Goal: Task Accomplishment & Management: Manage account settings

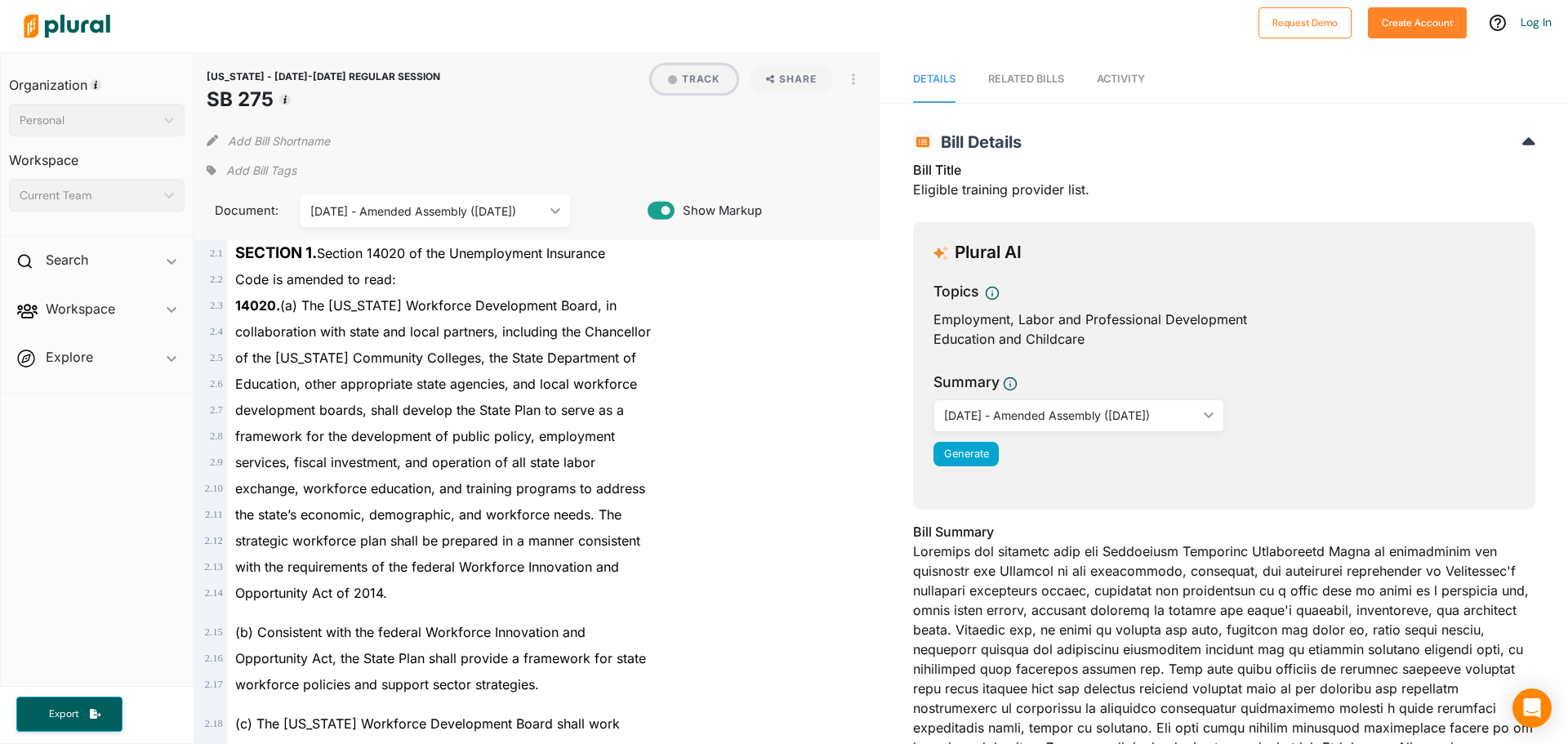
click at [692, 71] on button "Track" at bounding box center [694, 79] width 85 height 28
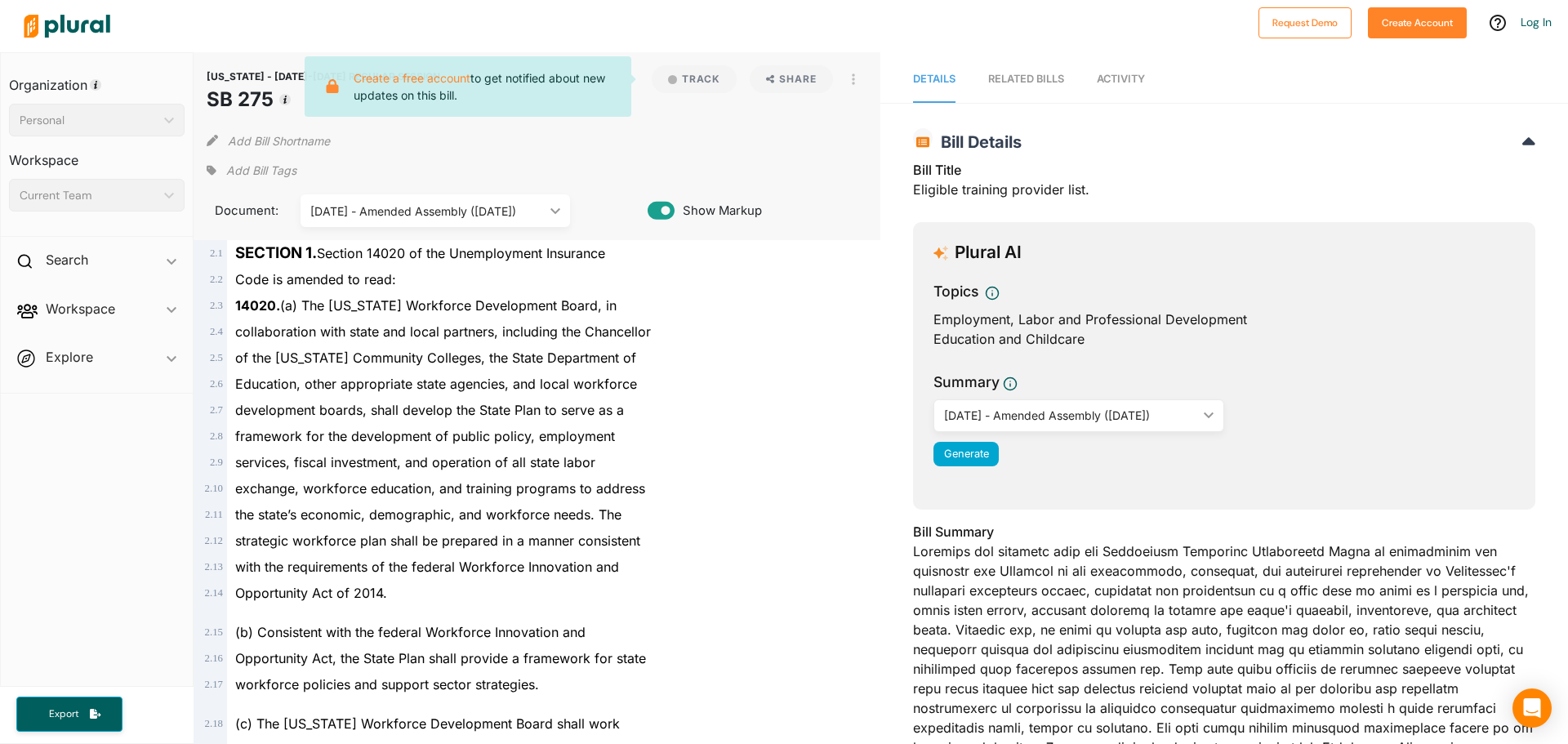
click at [256, 171] on span "Add Bill Tags" at bounding box center [261, 171] width 70 height 17
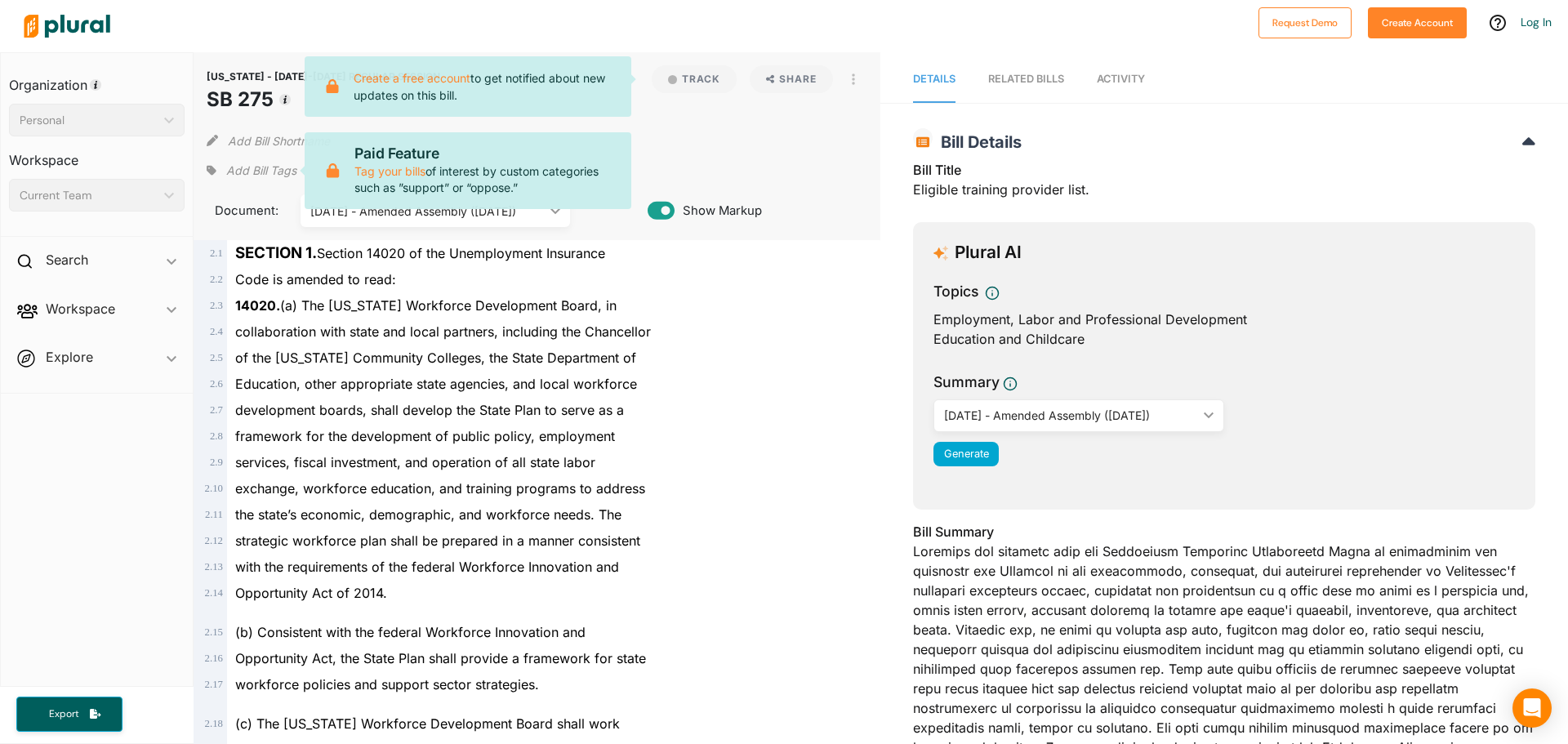
click at [271, 166] on span "Add Bill Tags" at bounding box center [261, 171] width 70 height 17
click at [836, 172] on div "Add Bill Tags Paid Feature Tag your bills of interest by custom categories such…" at bounding box center [537, 171] width 662 height 25
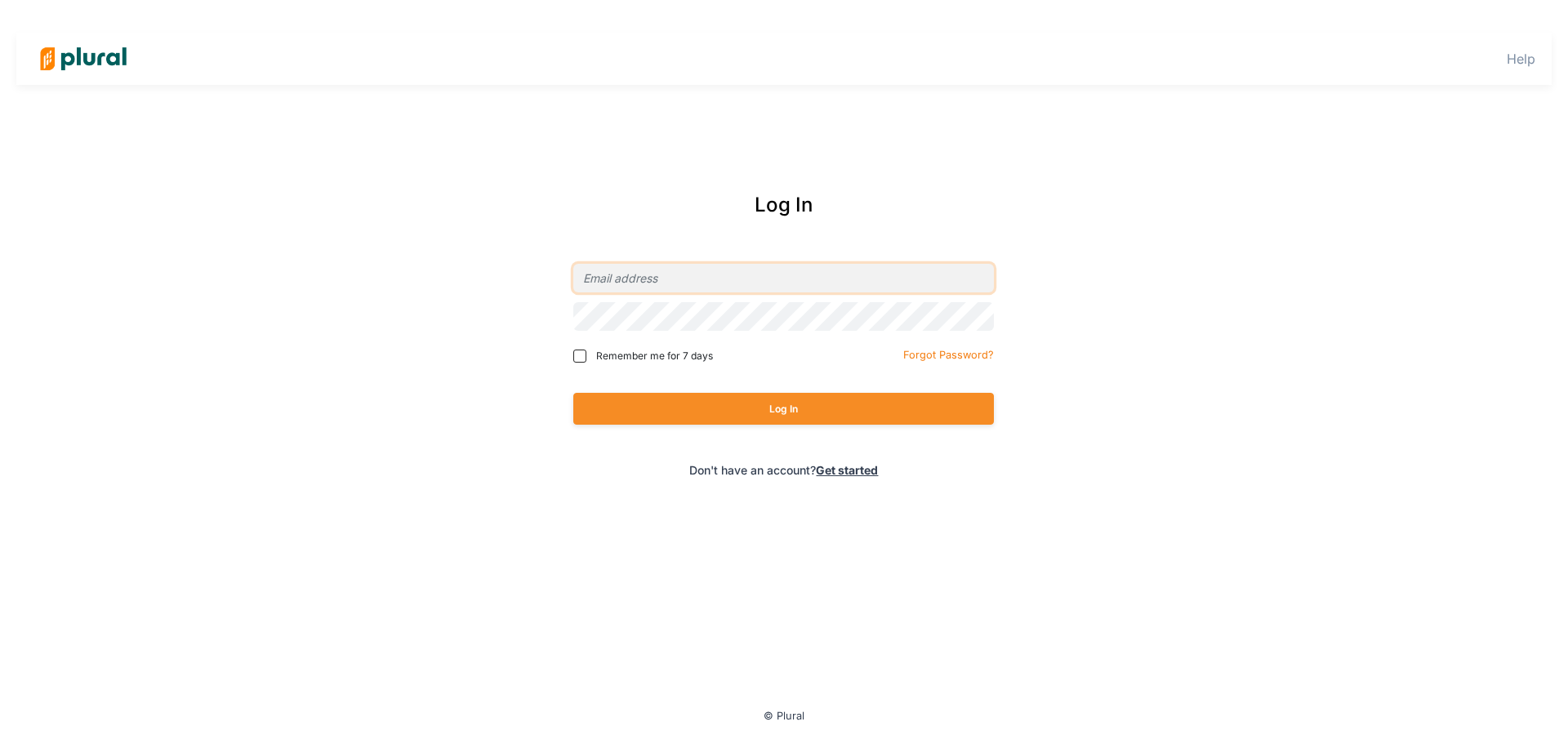
click at [629, 271] on input "email" at bounding box center [784, 278] width 420 height 29
type input "[EMAIL_ADDRESS][DOMAIN_NAME]"
click at [583, 355] on input "Remember me for 7 days" at bounding box center [580, 356] width 13 height 13
checkbox input "true"
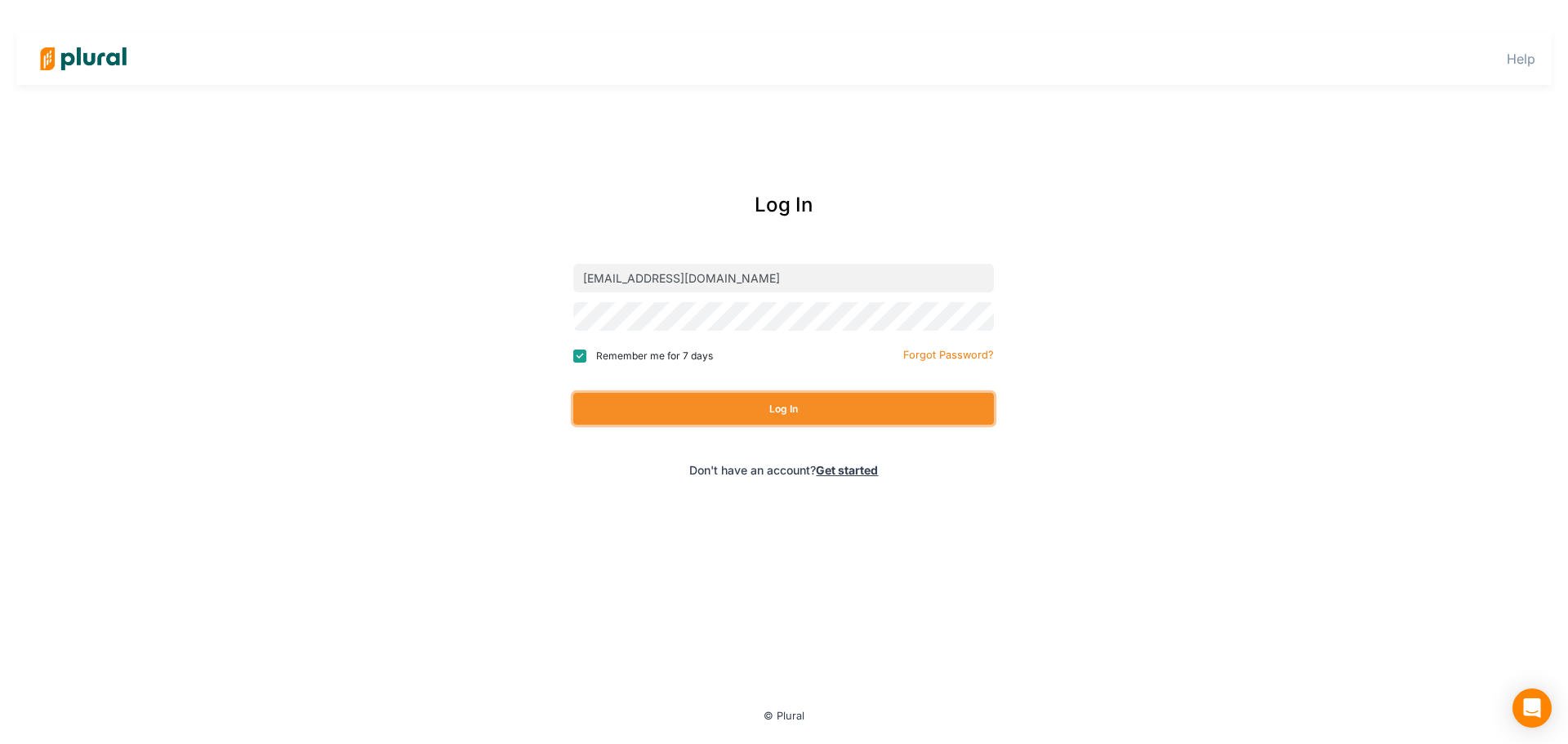
click at [720, 411] on button "Log In" at bounding box center [784, 408] width 420 height 32
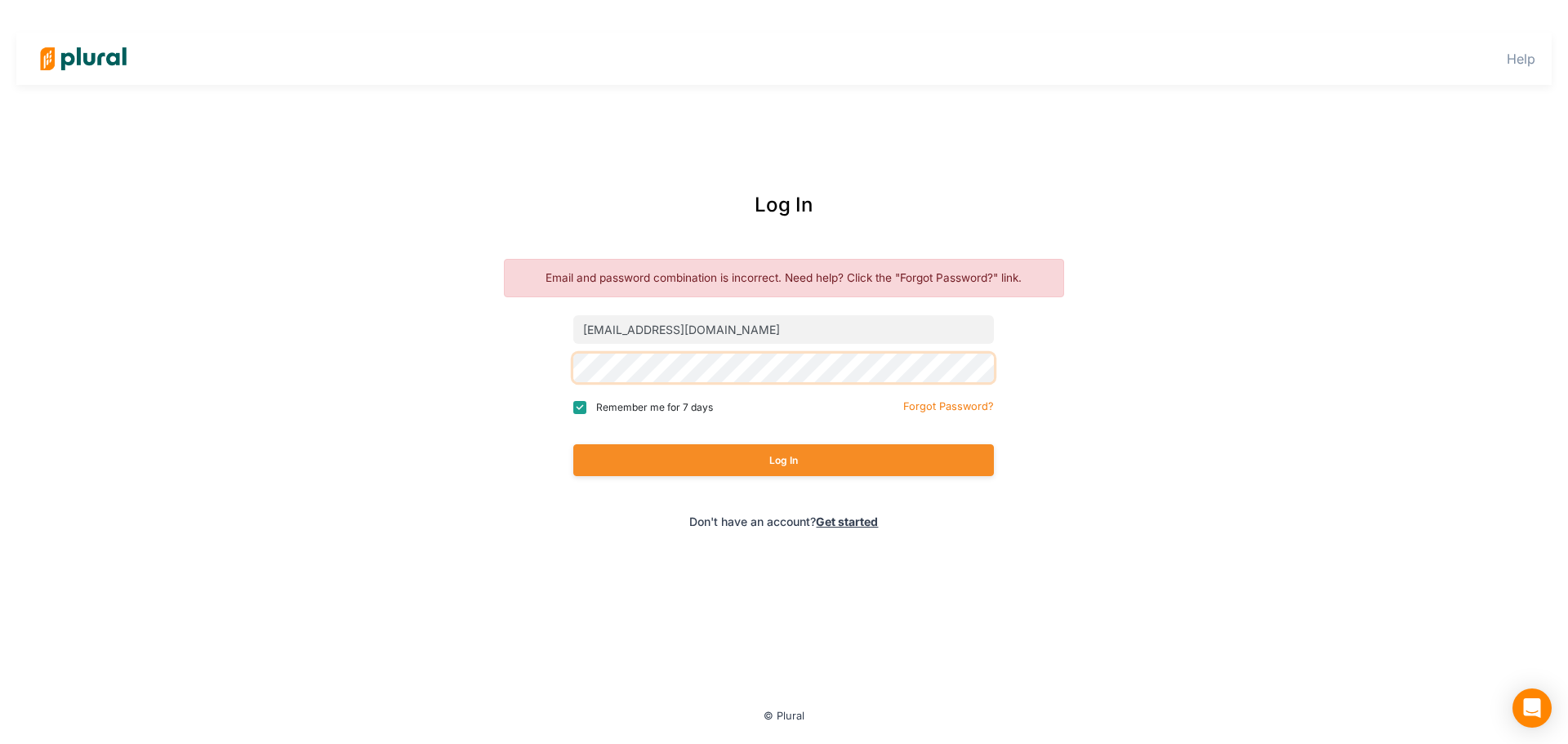
click at [573, 444] on button "Log In" at bounding box center [784, 460] width 420 height 32
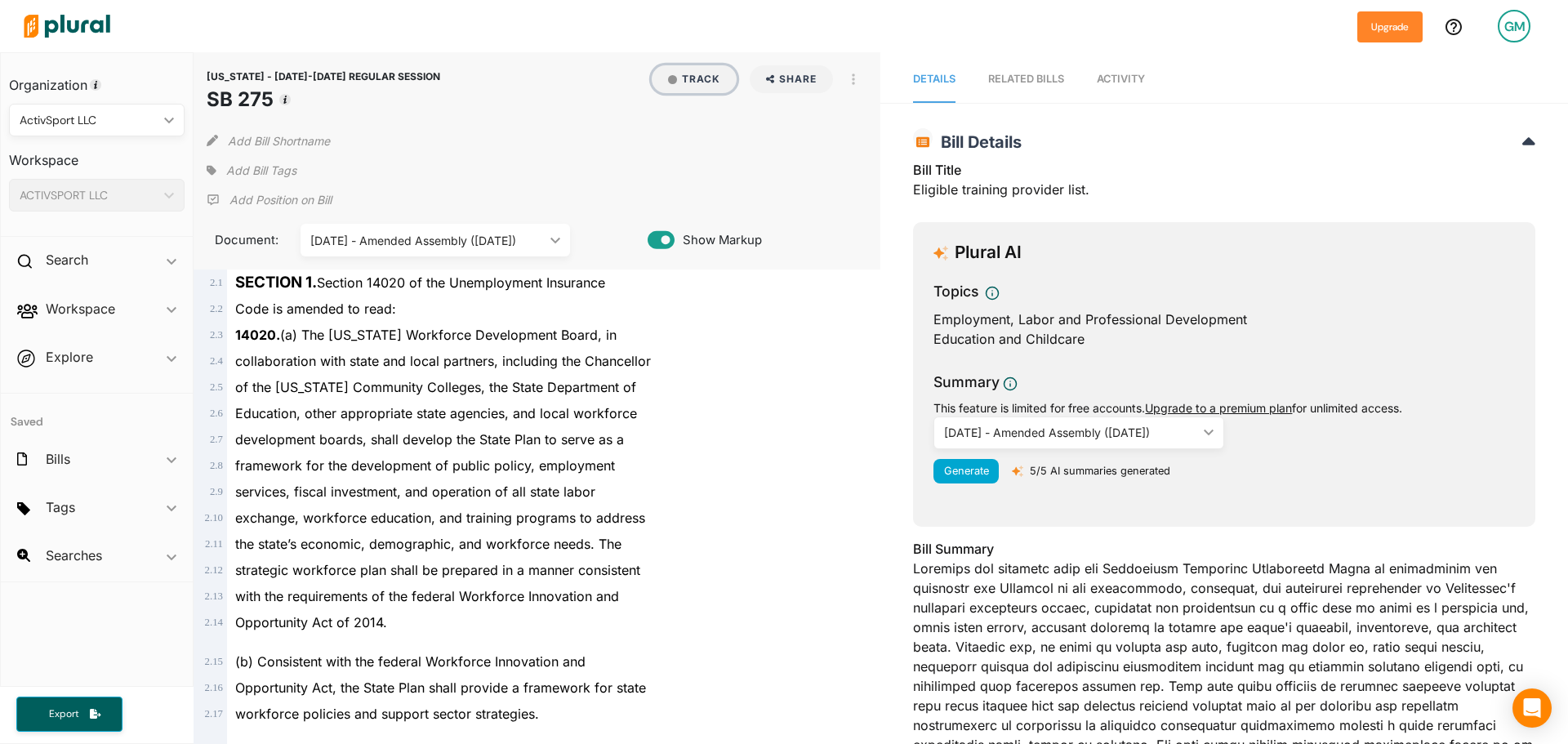
click at [692, 70] on button "Track" at bounding box center [694, 79] width 85 height 28
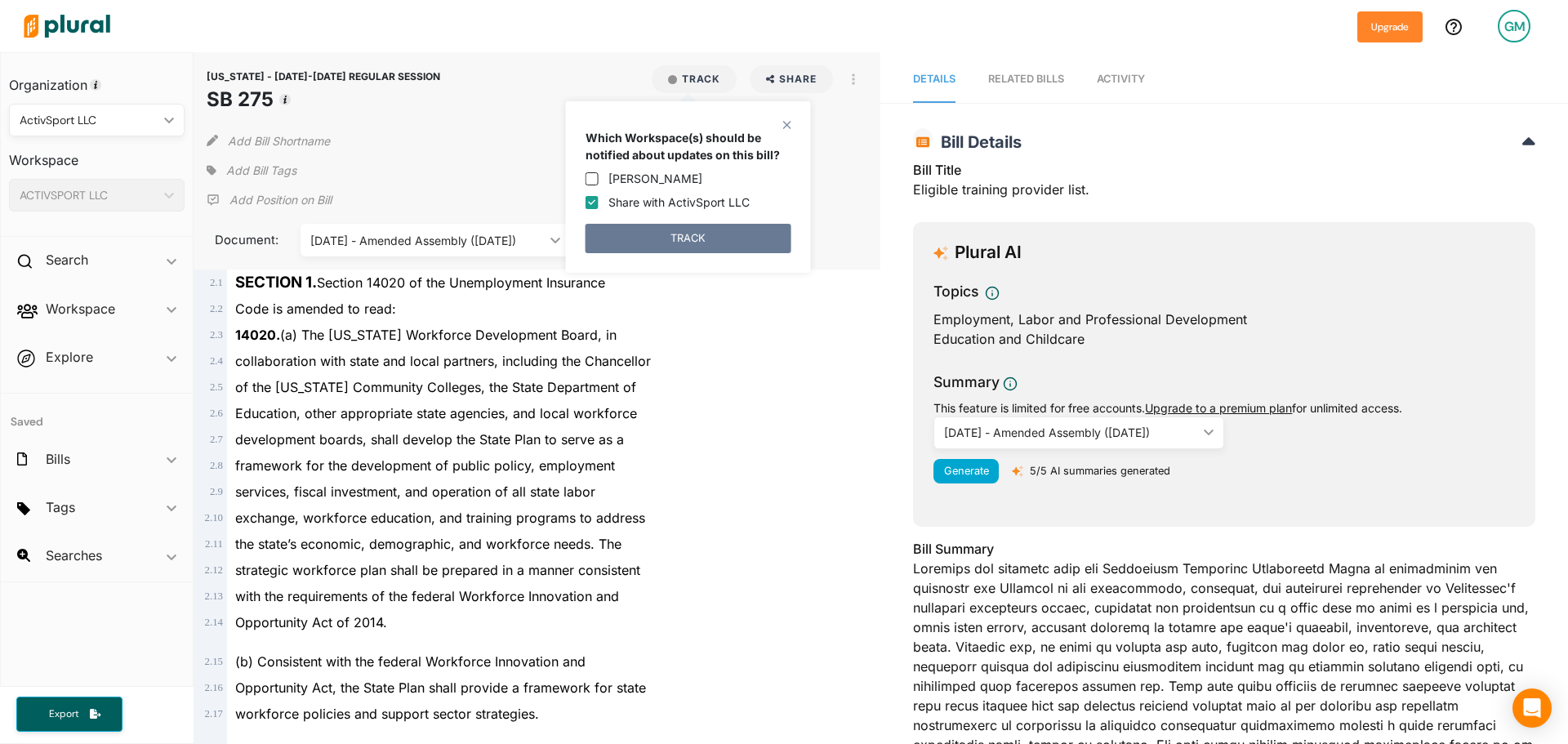
click at [663, 233] on button "TRACK" at bounding box center [688, 239] width 206 height 30
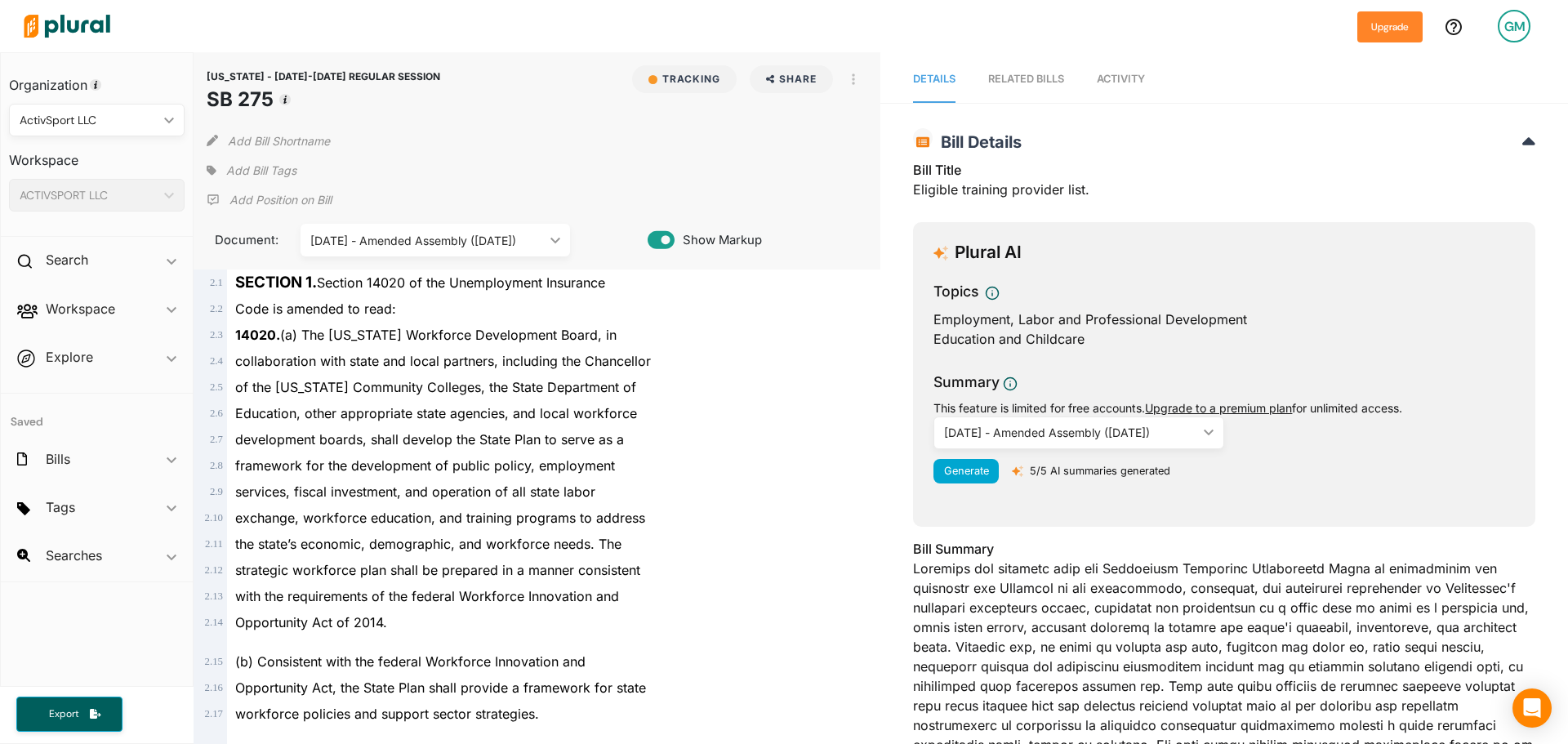
click at [291, 205] on p "Add Position on Bill" at bounding box center [280, 200] width 102 height 17
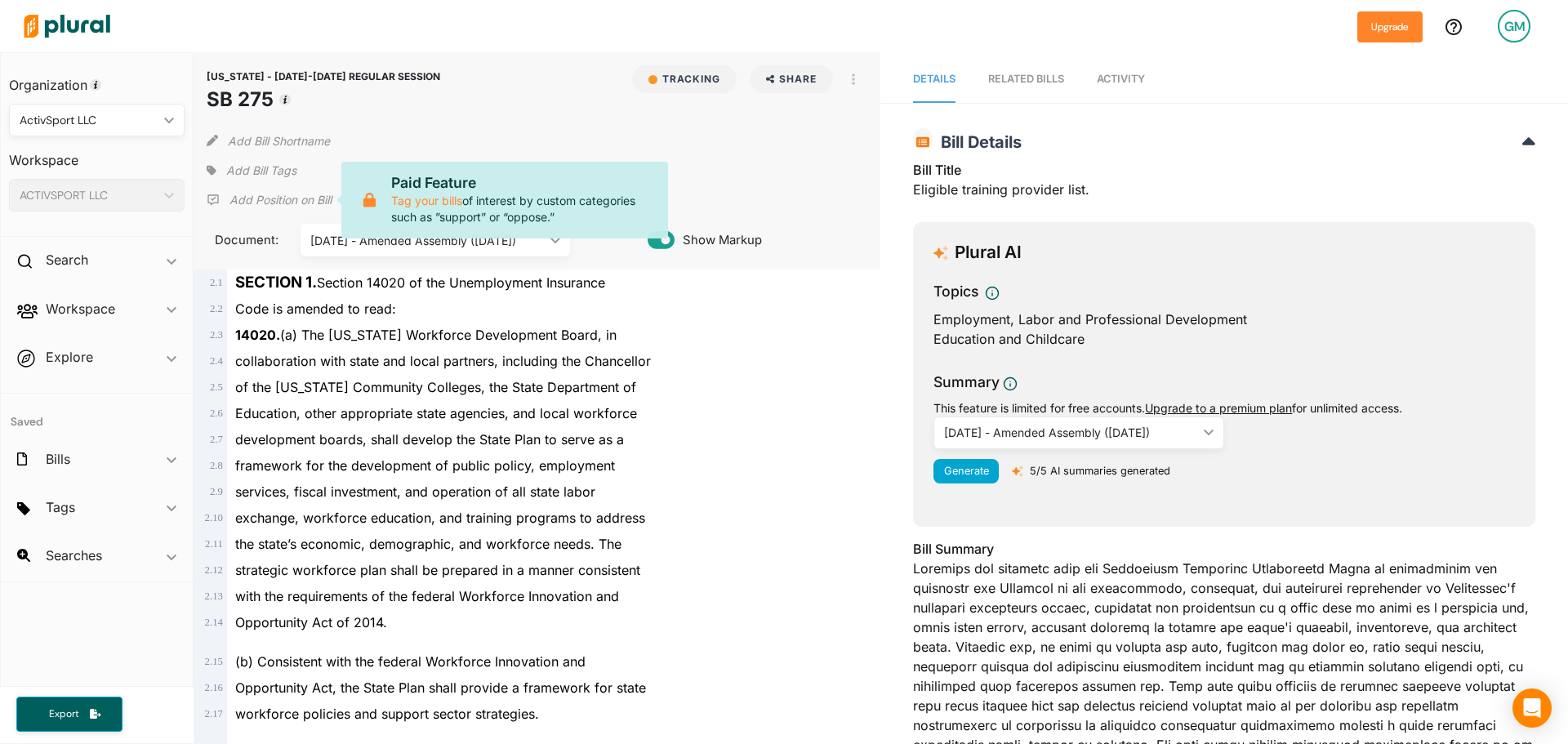
click at [298, 196] on p "Add Position on Bill" at bounding box center [280, 200] width 102 height 17
click at [246, 193] on p "Add Position on Bill" at bounding box center [280, 200] width 102 height 17
click at [515, 104] on div "CALIFORNIA - 2025-2026 REGULAR SESSION SB 275 Tracking Share Email LinkedIn X F…" at bounding box center [537, 89] width 662 height 49
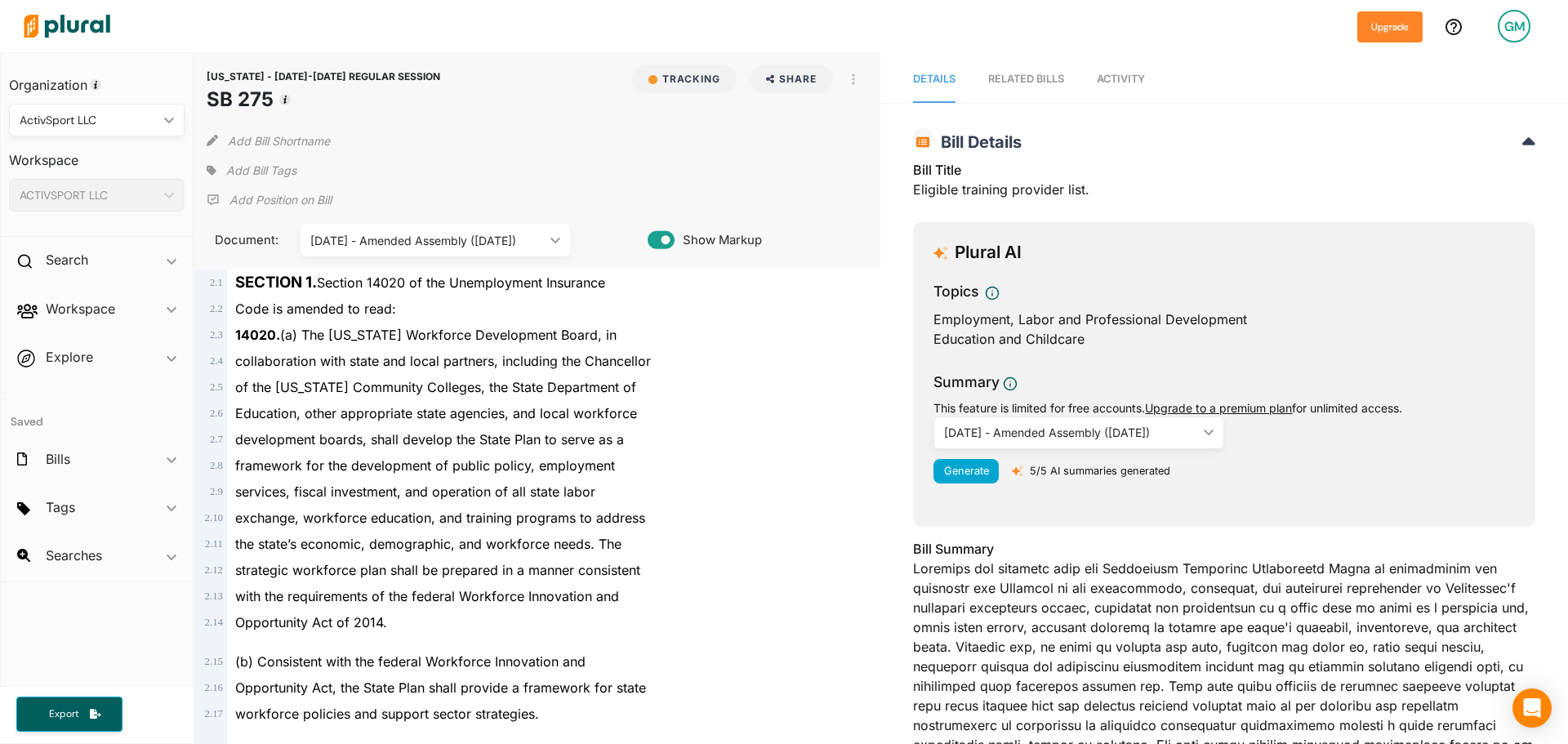
click at [266, 166] on span "Add Bill Tags" at bounding box center [261, 171] width 70 height 17
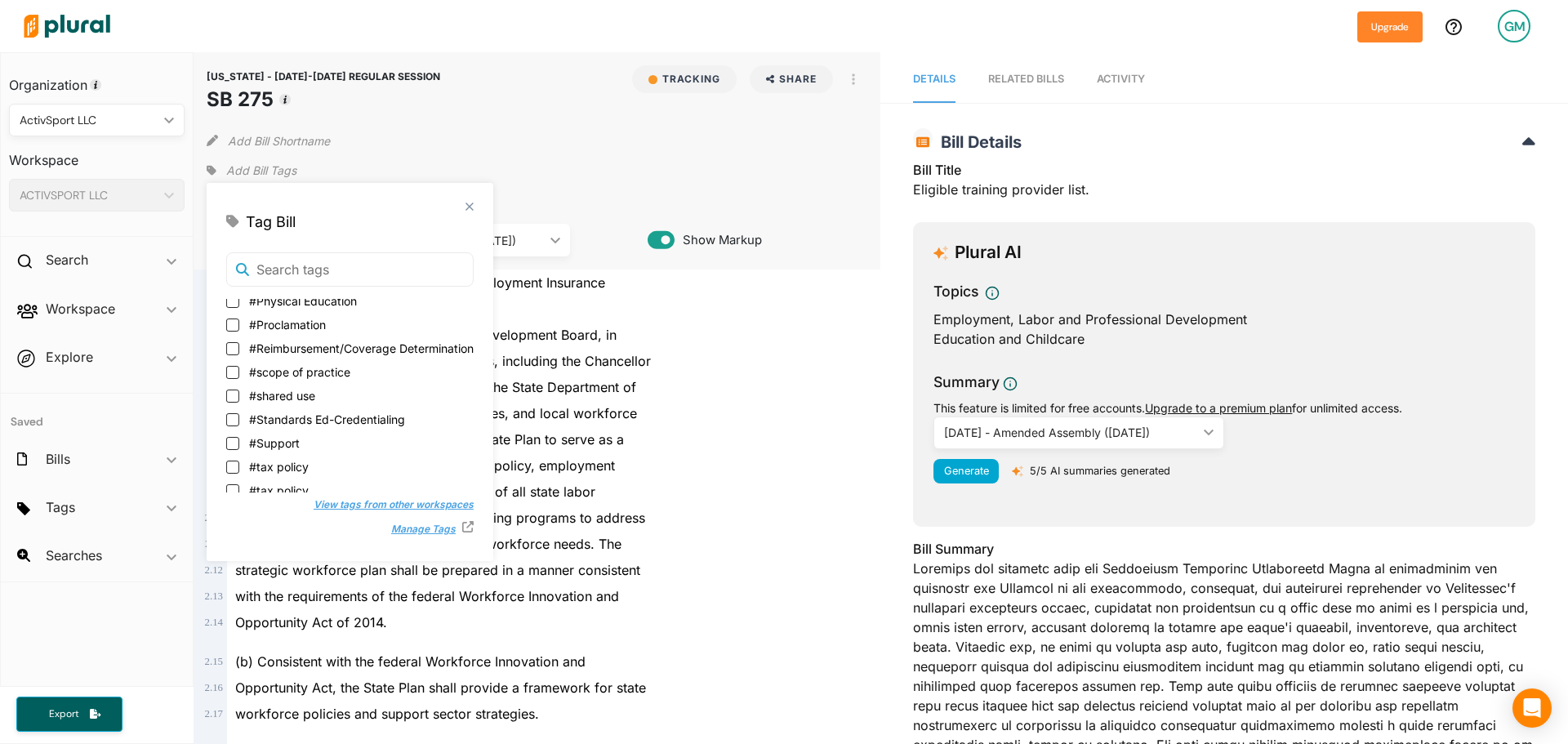
scroll to position [269, 0]
click at [235, 416] on input "#Standards Ed-Credentialing" at bounding box center [232, 418] width 13 height 13
checkbox input "true"
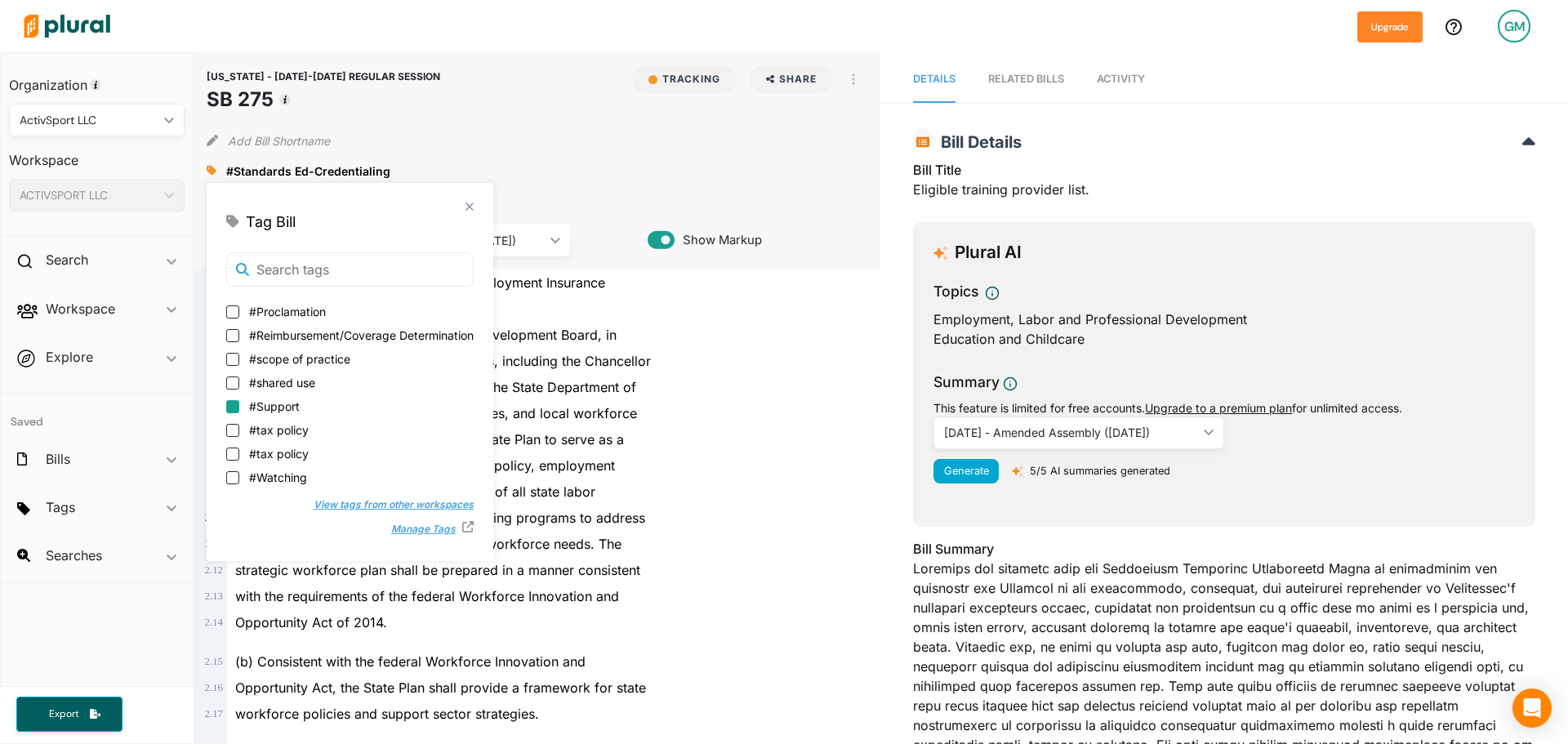
click at [232, 412] on input "#Support" at bounding box center [232, 407] width 13 height 13
checkbox input "true"
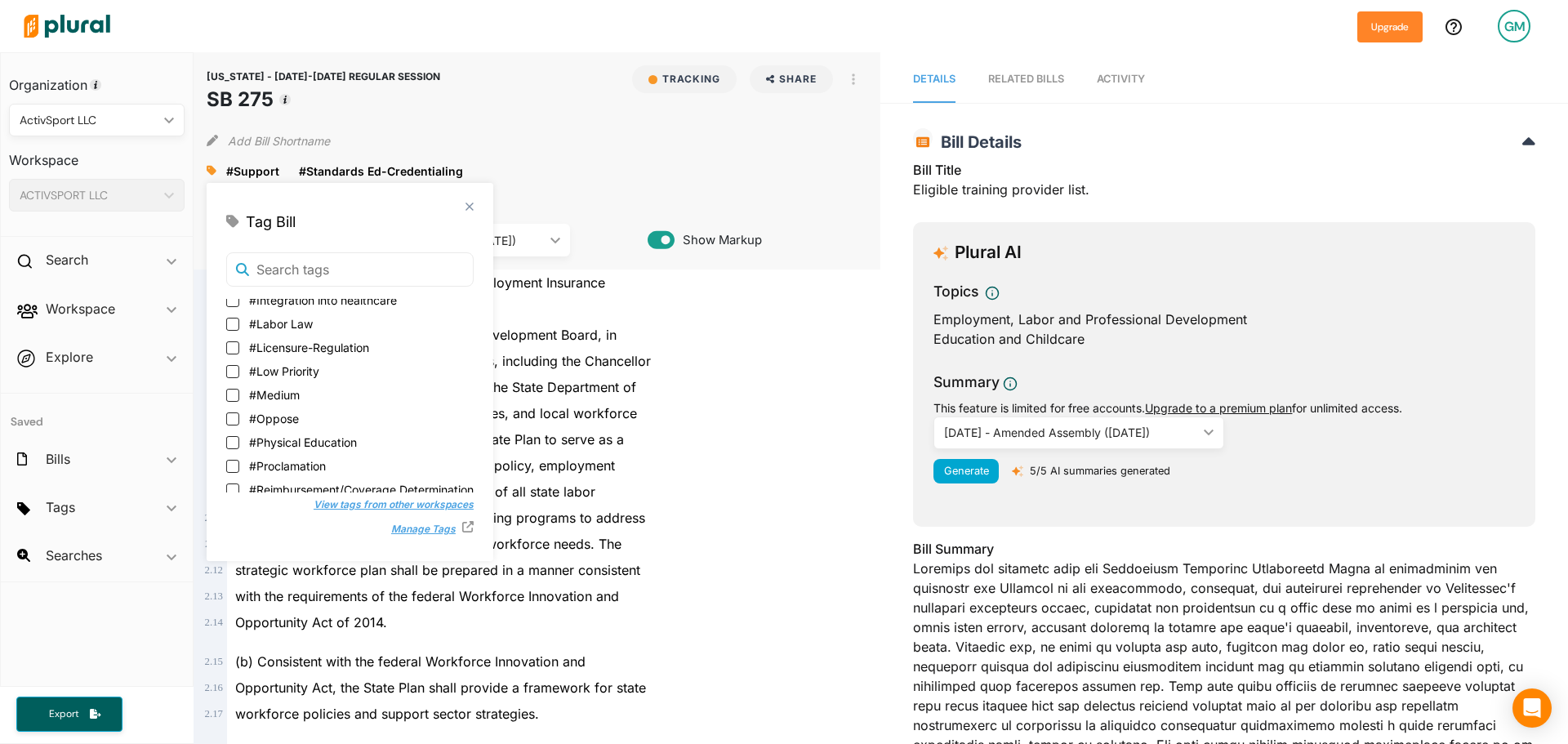
scroll to position [159, 0]
click at [233, 384] on input "#Low Priority" at bounding box center [232, 386] width 13 height 13
checkbox input "true"
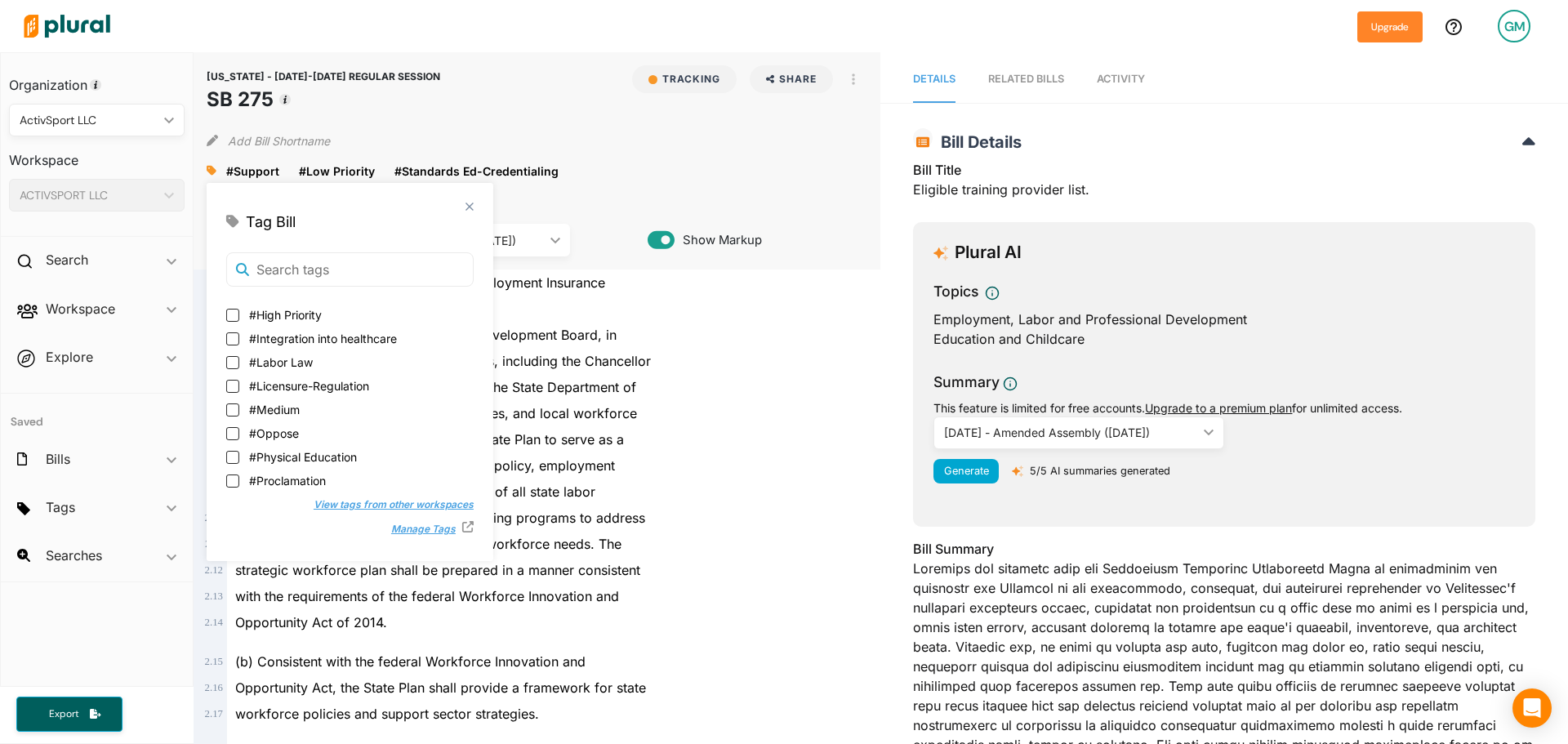
scroll to position [0, 0]
click at [713, 136] on div "Add Bill Shortname" at bounding box center [537, 136] width 662 height 32
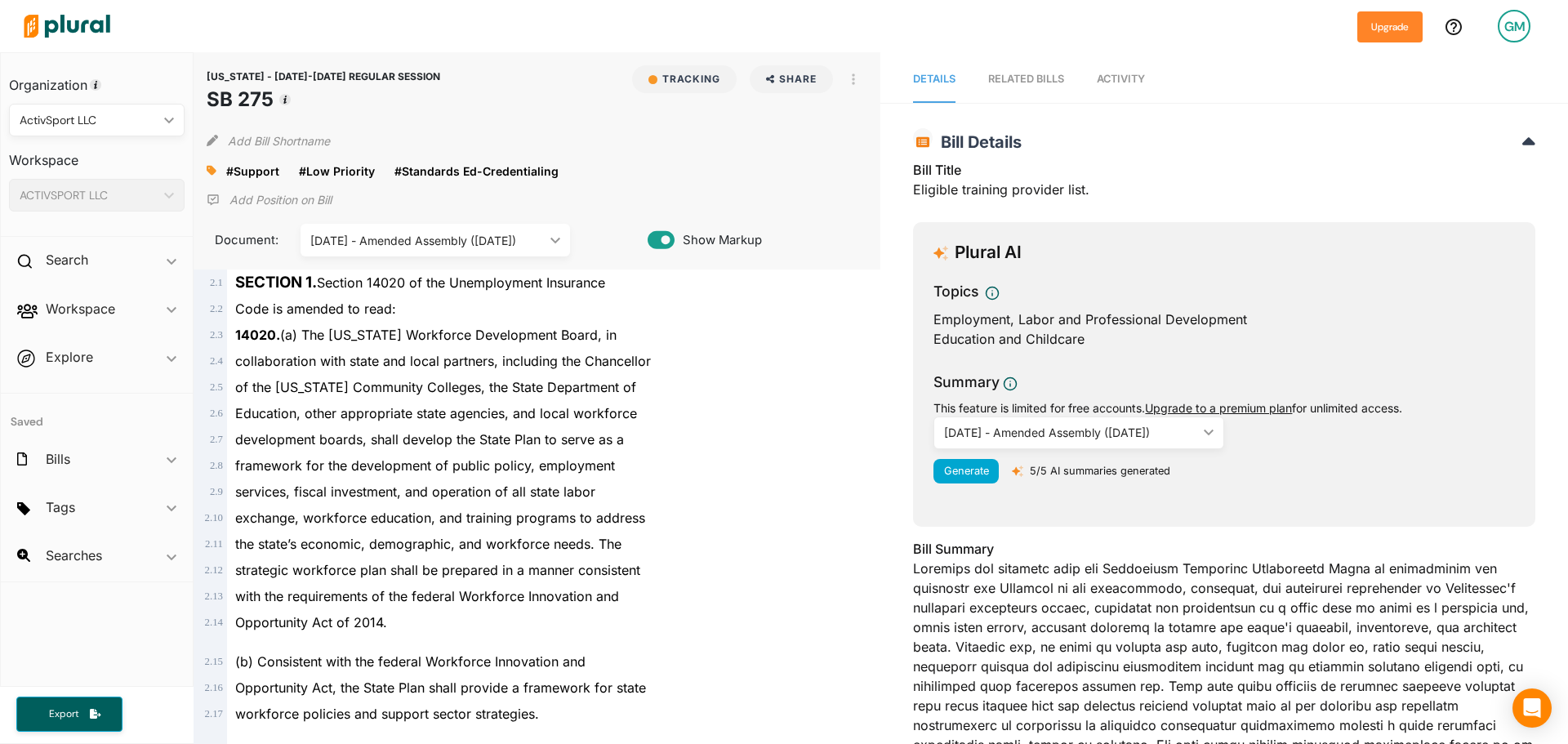
click at [282, 204] on p "Add Position on Bill" at bounding box center [280, 200] width 102 height 17
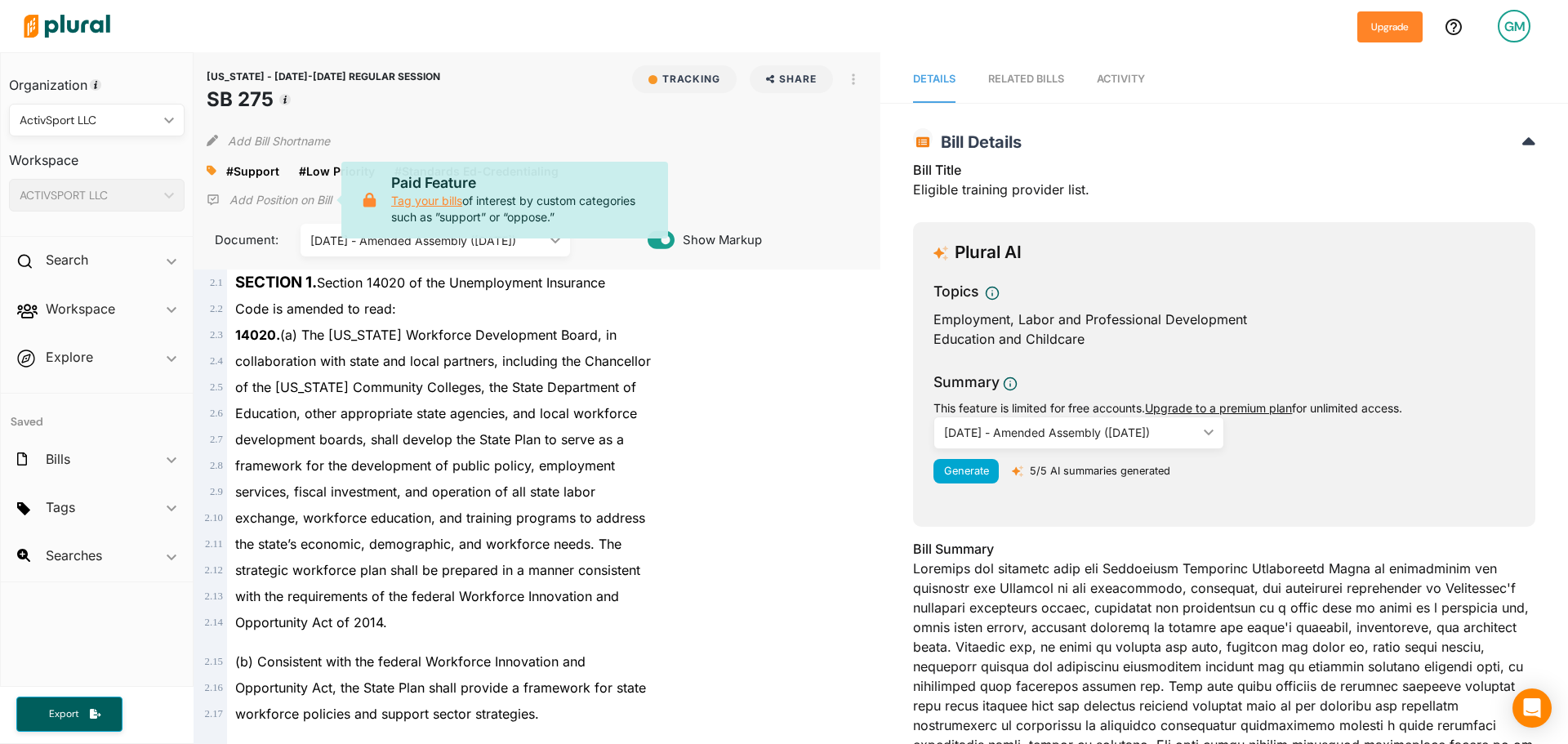
click at [442, 203] on link "Tag your bills" at bounding box center [426, 200] width 71 height 14
click at [535, 104] on div "CALIFORNIA - 2025-2026 REGULAR SESSION SB 275 Tracking Share Email LinkedIn X F…" at bounding box center [537, 89] width 662 height 49
